Goal: Transaction & Acquisition: Purchase product/service

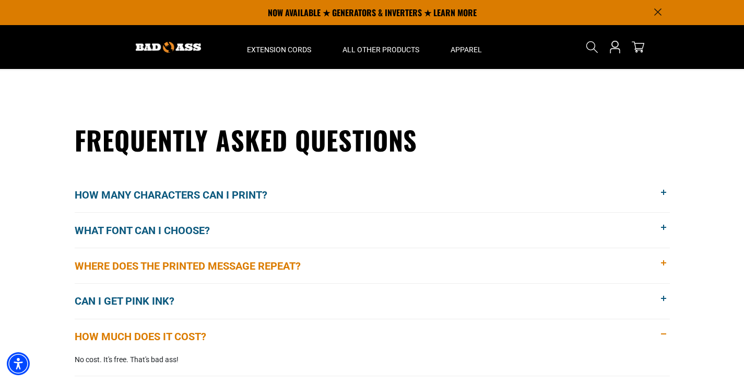
click at [663, 264] on span at bounding box center [663, 262] width 11 height 11
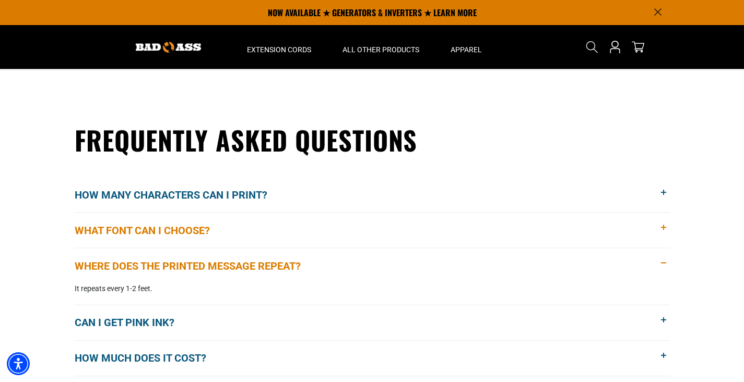
click at [665, 228] on span at bounding box center [663, 227] width 11 height 11
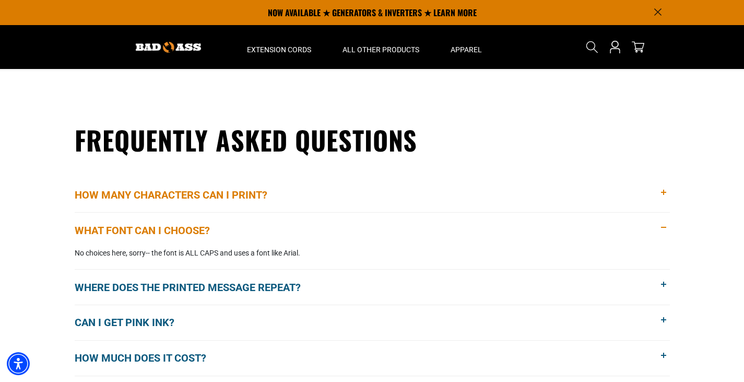
click at [664, 192] on span at bounding box center [663, 192] width 11 height 11
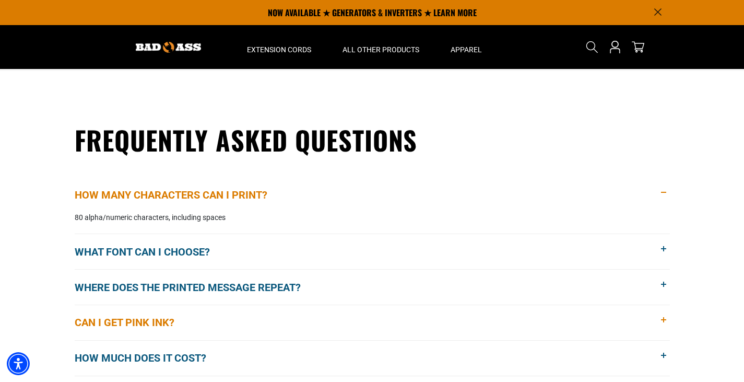
click at [664, 323] on span at bounding box center [663, 319] width 11 height 11
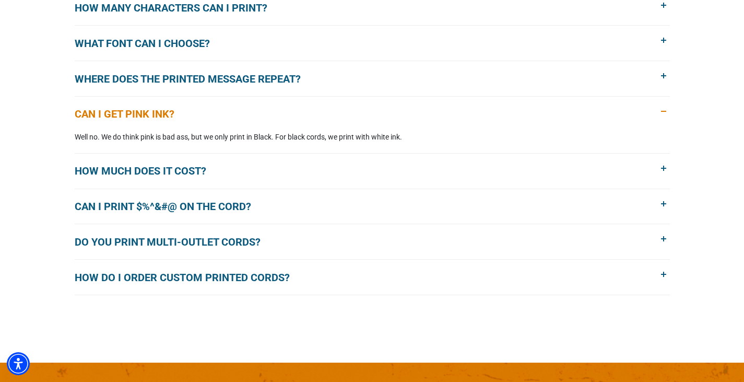
scroll to position [888, 0]
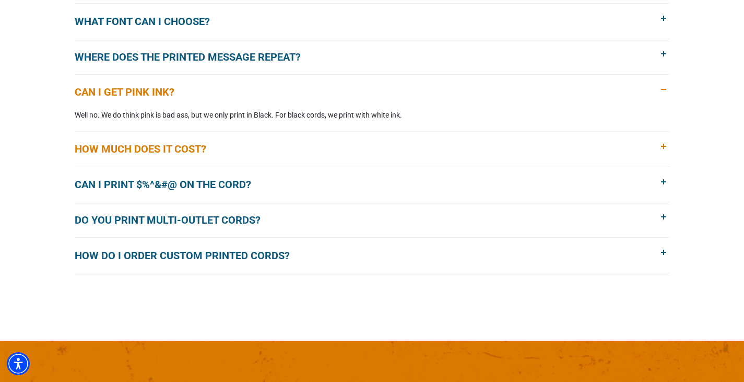
click at [663, 145] on span at bounding box center [663, 146] width 11 height 11
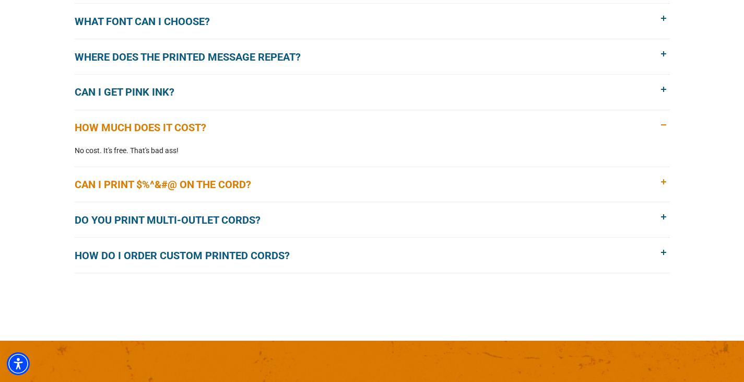
click at [662, 181] on span at bounding box center [663, 181] width 11 height 11
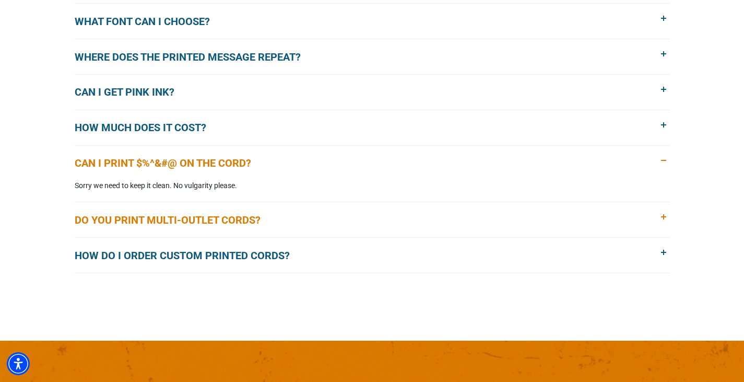
click at [663, 216] on span at bounding box center [663, 216] width 11 height 11
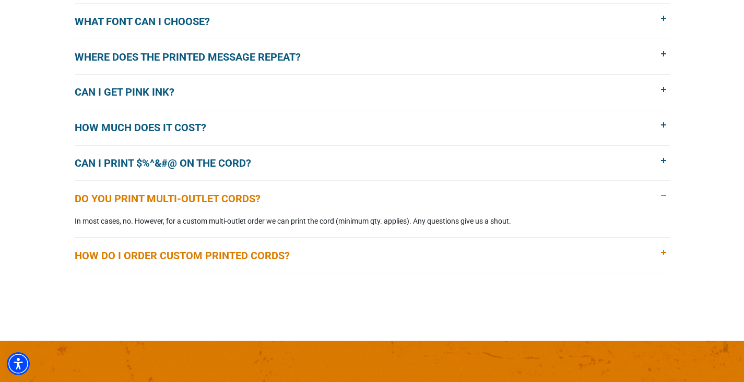
click at [664, 253] on span at bounding box center [663, 252] width 11 height 11
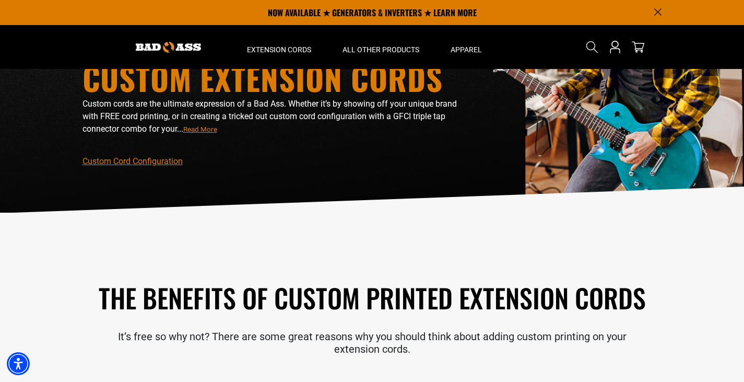
scroll to position [0, 0]
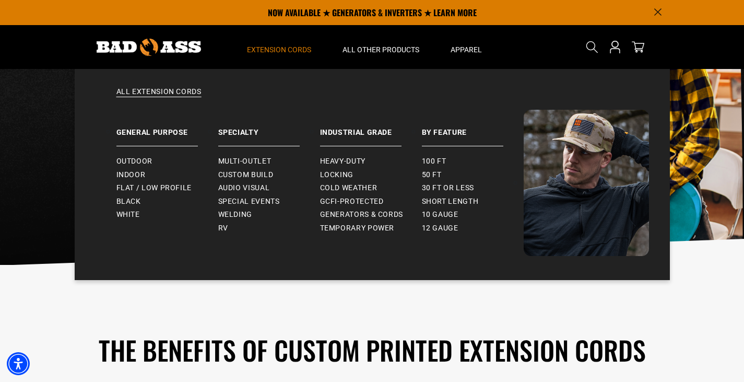
click at [287, 48] on span "Extension Cords" at bounding box center [279, 49] width 64 height 9
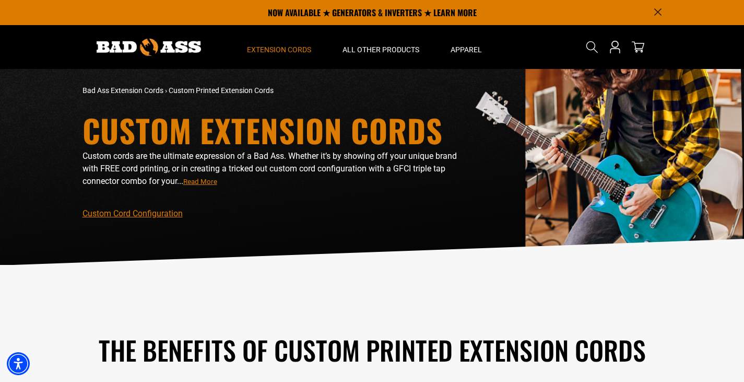
click at [287, 48] on span "Extension Cords" at bounding box center [279, 49] width 64 height 9
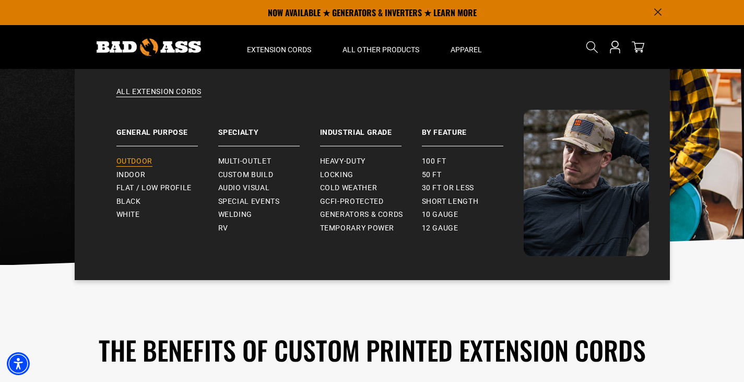
click at [152, 163] on span "Outdoor" at bounding box center [134, 161] width 36 height 9
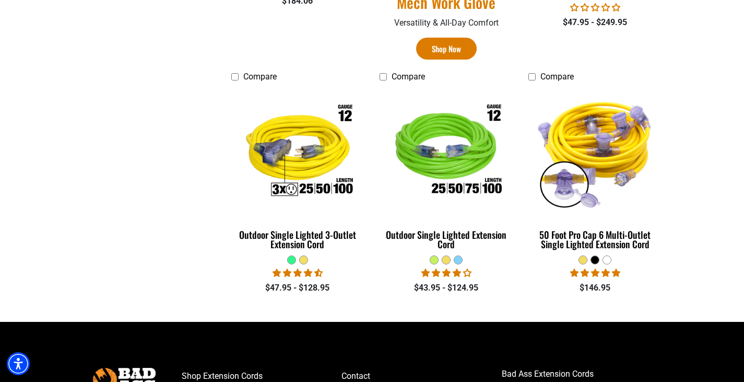
scroll to position [783, 0]
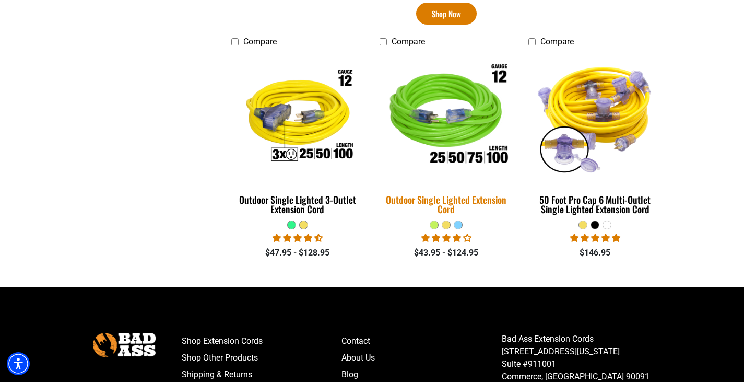
click at [454, 134] on img at bounding box center [446, 117] width 146 height 134
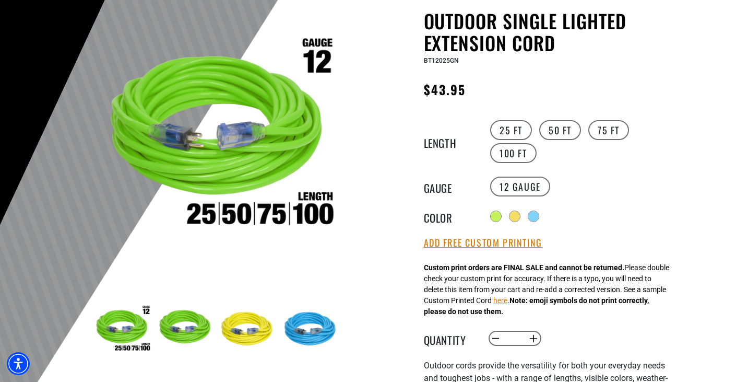
scroll to position [104, 0]
